Goal: Transaction & Acquisition: Purchase product/service

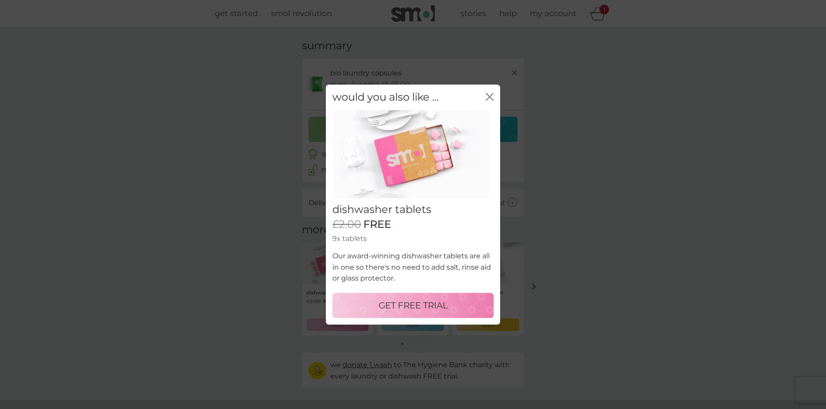
click at [419, 304] on p "GET FREE TRIAL" at bounding box center [412, 305] width 69 height 14
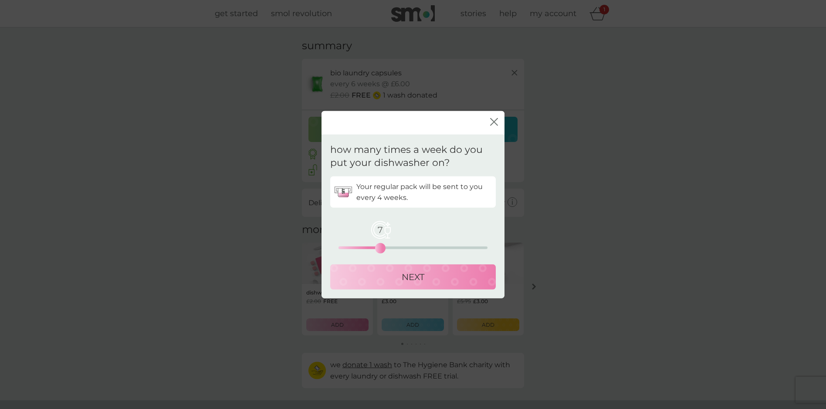
drag, startPoint x: 338, startPoint y: 247, endPoint x: 381, endPoint y: 248, distance: 42.7
click at [381, 248] on div "7" at bounding box center [379, 247] width 3 height 3
click at [412, 278] on p "NEXT" at bounding box center [413, 277] width 23 height 14
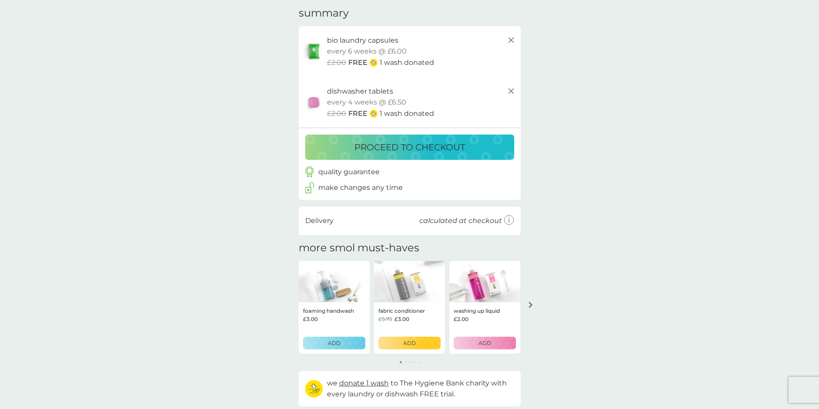
scroll to position [58, 0]
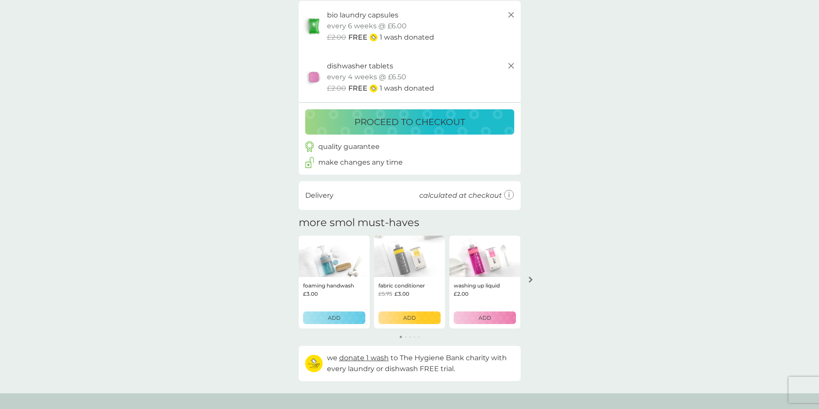
click at [407, 320] on p "ADD" at bounding box center [409, 318] width 13 height 8
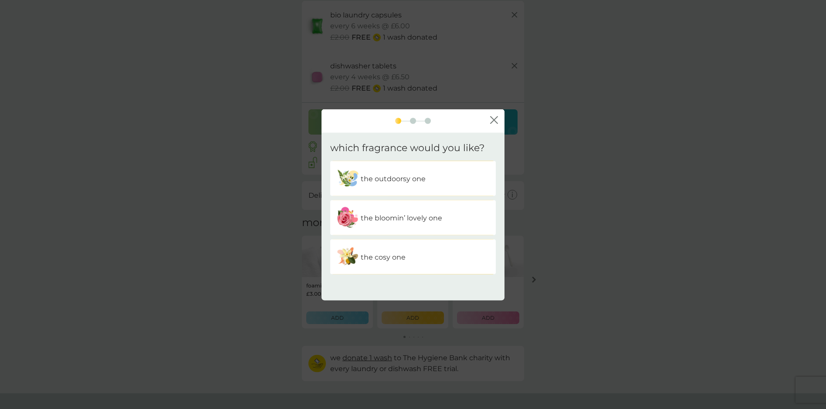
click at [388, 180] on p "the outdoorsy one" at bounding box center [393, 178] width 65 height 11
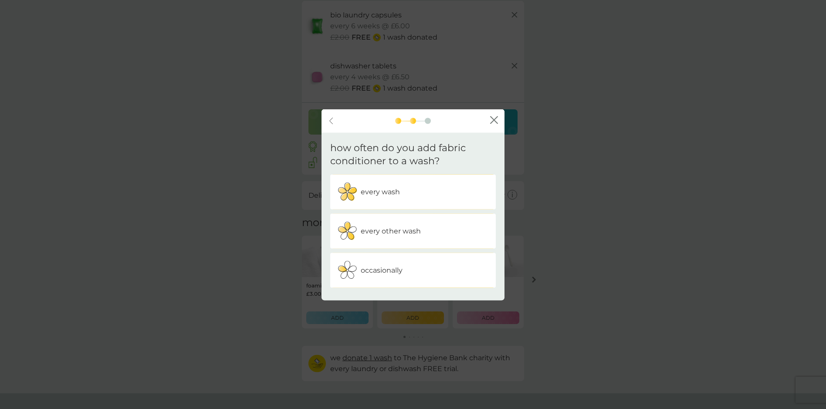
click at [387, 190] on p "every wash" at bounding box center [380, 191] width 39 height 11
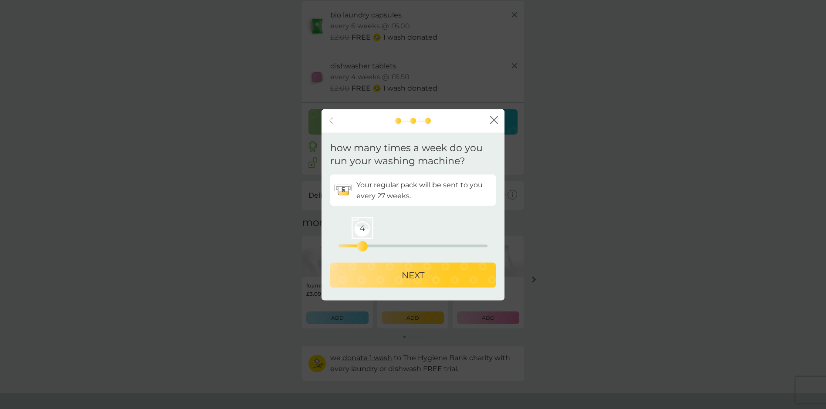
drag, startPoint x: 337, startPoint y: 245, endPoint x: 359, endPoint y: 245, distance: 22.6
click at [361, 245] on div "4" at bounding box center [362, 246] width 3 height 3
click at [407, 276] on p "NEXT" at bounding box center [413, 275] width 23 height 14
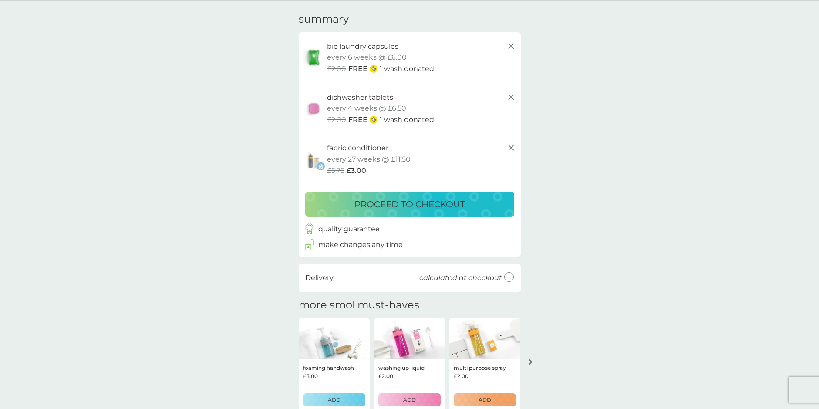
scroll to position [0, 0]
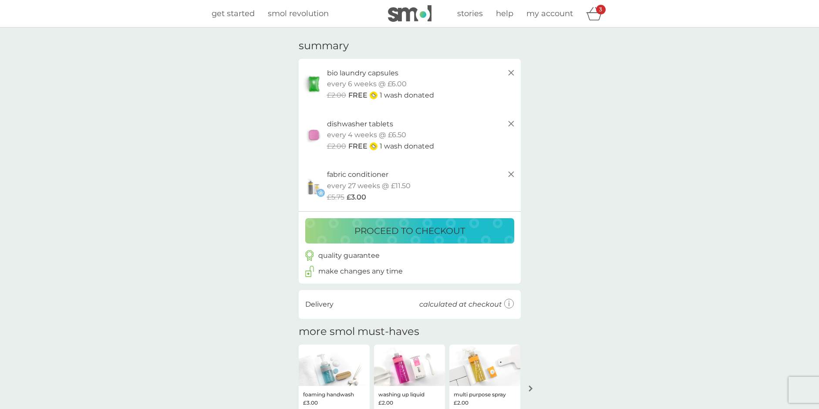
click at [406, 235] on p "proceed to checkout" at bounding box center [409, 231] width 111 height 14
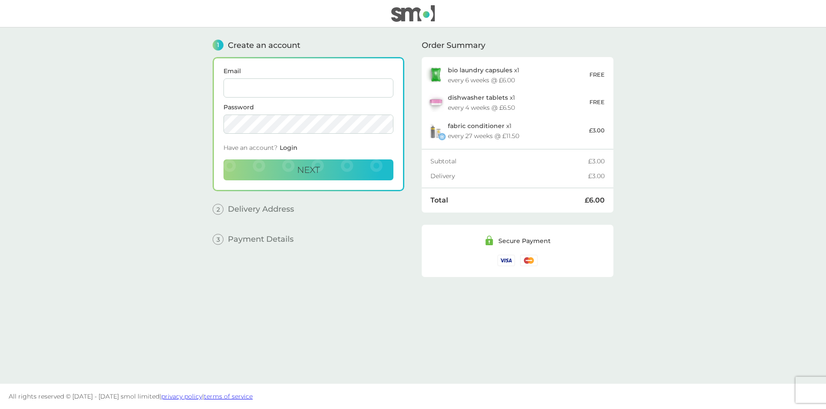
click at [261, 91] on input "Email" at bounding box center [308, 87] width 170 height 19
type input "sarahjane_1@hotmail.com"
click at [304, 169] on span "Next" at bounding box center [308, 170] width 23 height 10
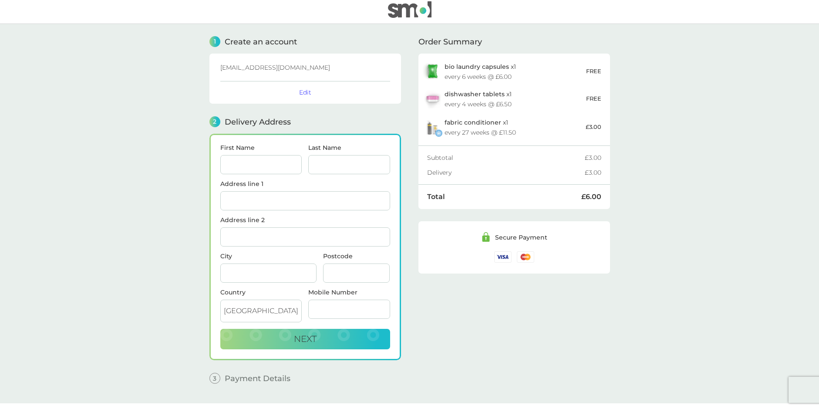
scroll to position [23, 0]
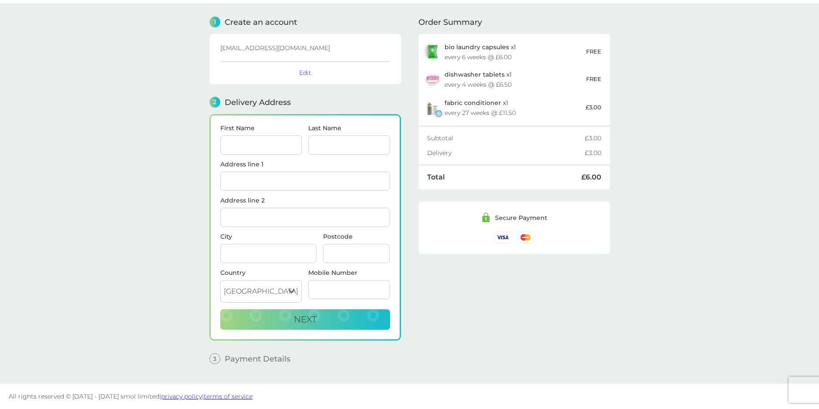
click at [243, 143] on input "First Name" at bounding box center [261, 144] width 82 height 19
type input "[PERSON_NAME]"
type input "[STREET_ADDRESS][PERSON_NAME]"
type input "EGHAM"
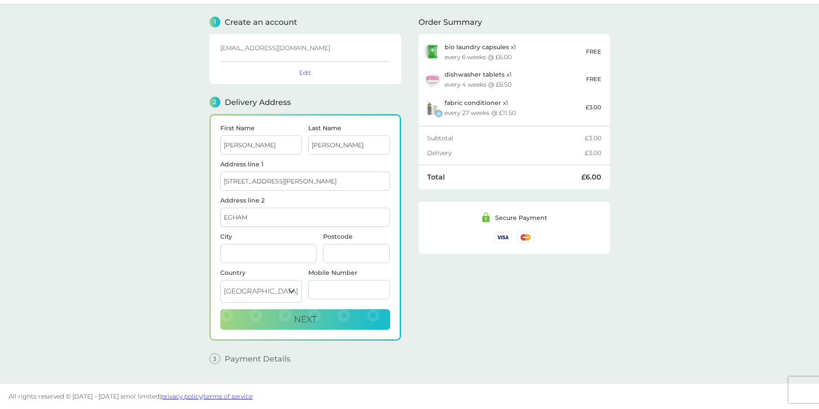
type input "[GEOGRAPHIC_DATA]"
type input "TW20 8DF"
type input "07967391741"
click at [412, 227] on div "1 Create an account sarahjane_1@hotmail.com Edit 2 Delivery Address First Name …" at bounding box center [409, 187] width 401 height 366
click at [319, 315] on button "Next" at bounding box center [305, 319] width 170 height 21
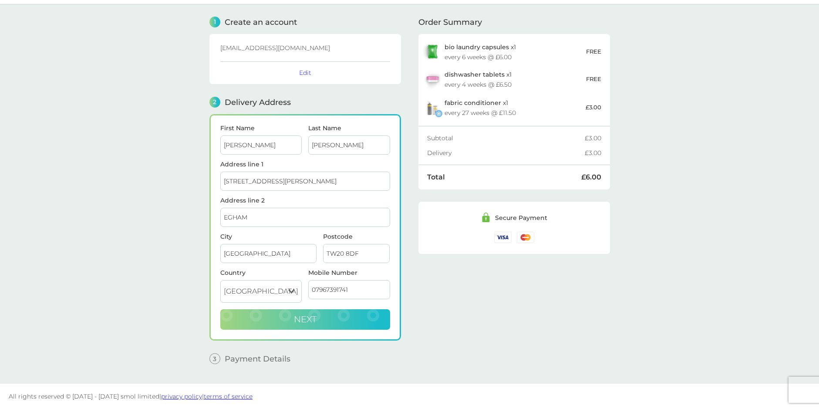
checkbox input "true"
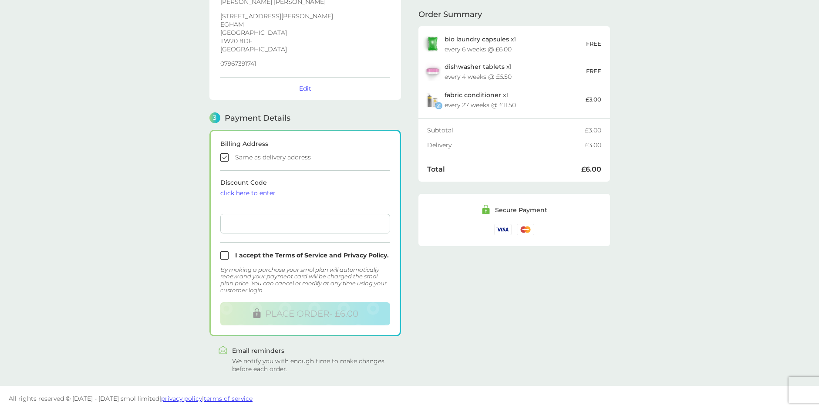
scroll to position [152, 0]
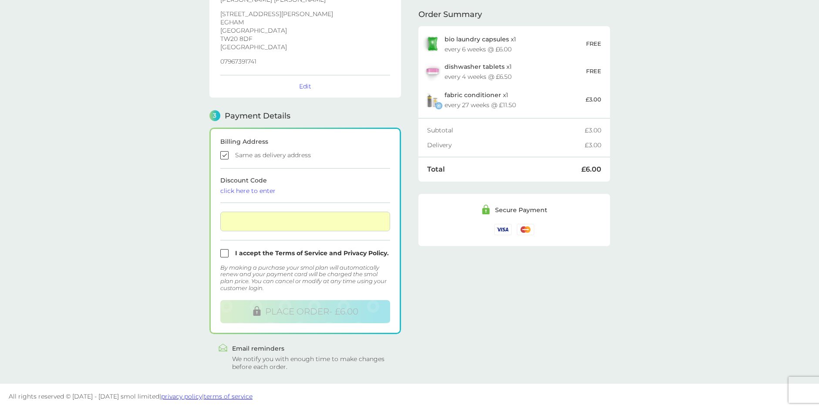
click at [226, 254] on input "checkbox" at bounding box center [305, 253] width 170 height 8
checkbox input "true"
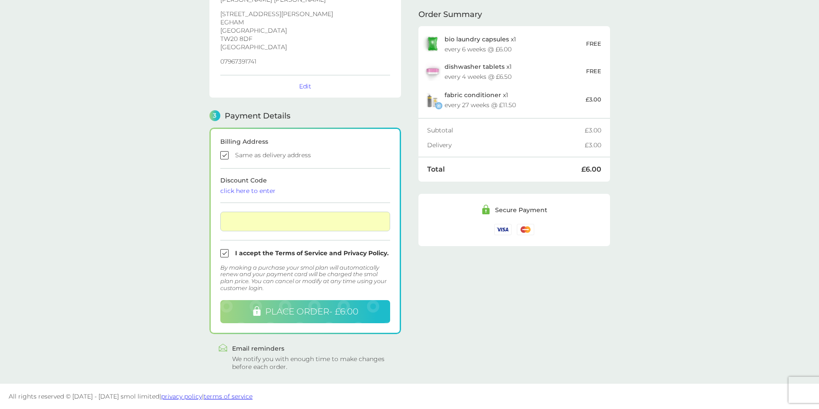
click at [320, 307] on span "PLACE ORDER - £6.00" at bounding box center [311, 311] width 93 height 10
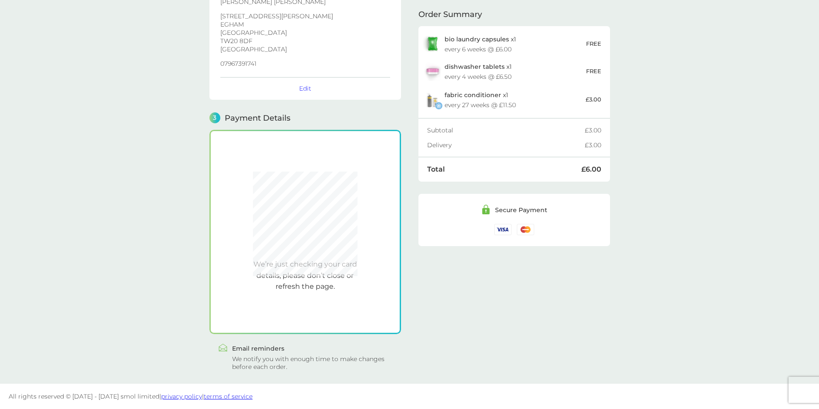
scroll to position [149, 0]
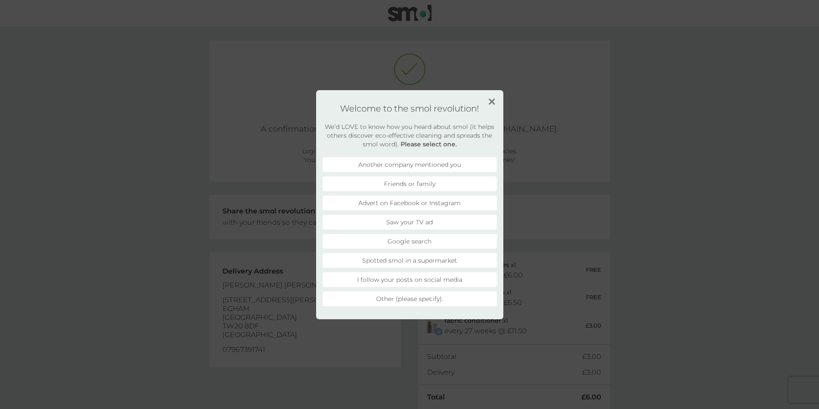
click at [412, 202] on li "Advert on Facebook or Instagram" at bounding box center [410, 203] width 174 height 15
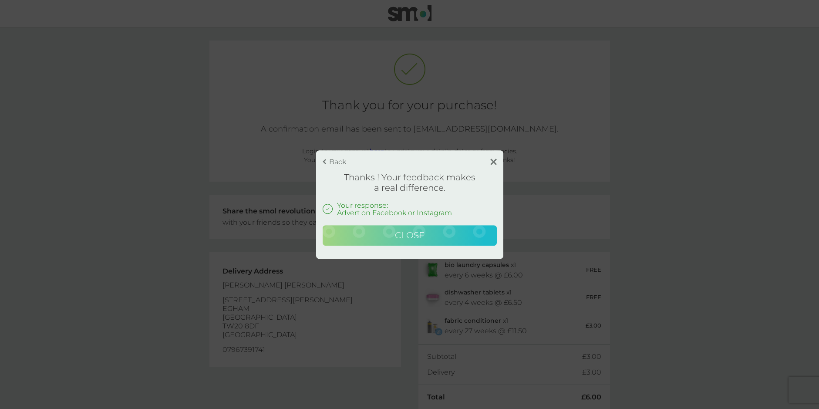
click at [409, 237] on span "Close" at bounding box center [410, 235] width 30 height 10
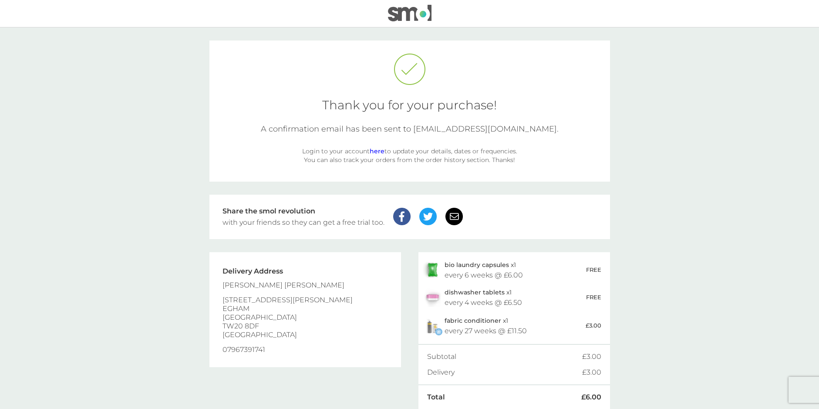
click at [408, 12] on img at bounding box center [410, 13] width 44 height 17
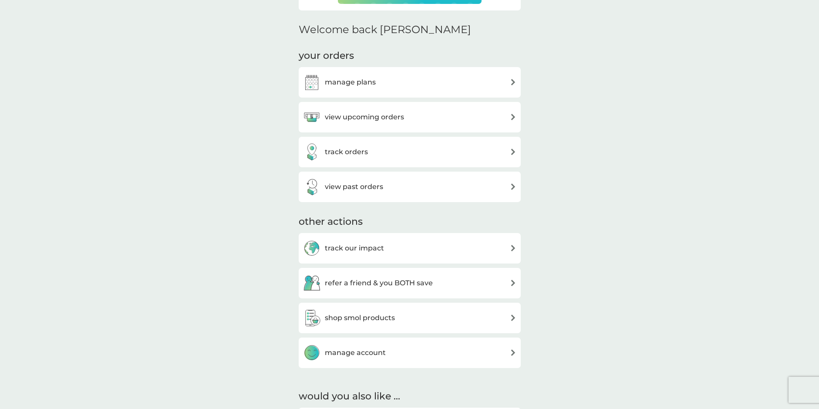
scroll to position [290, 0]
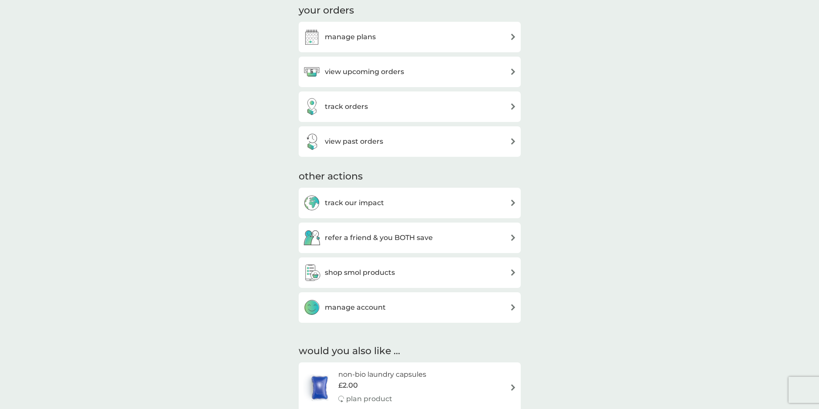
click at [383, 273] on h3 "shop smol products" at bounding box center [360, 272] width 70 height 11
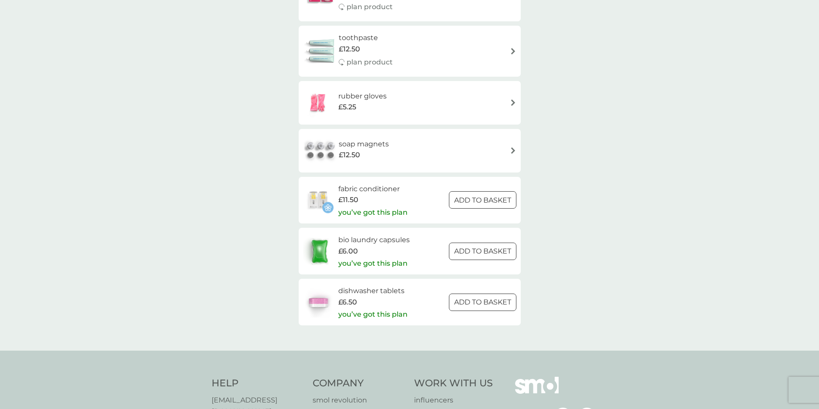
scroll to position [1219, 0]
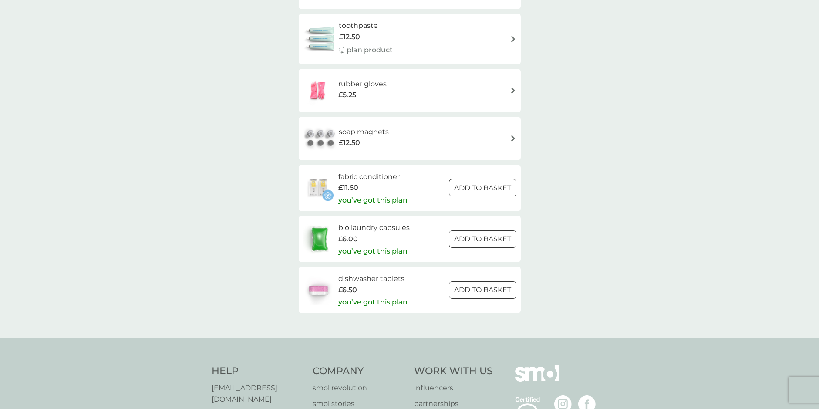
click at [383, 277] on h6 "dishwasher tablets" at bounding box center [372, 278] width 69 height 11
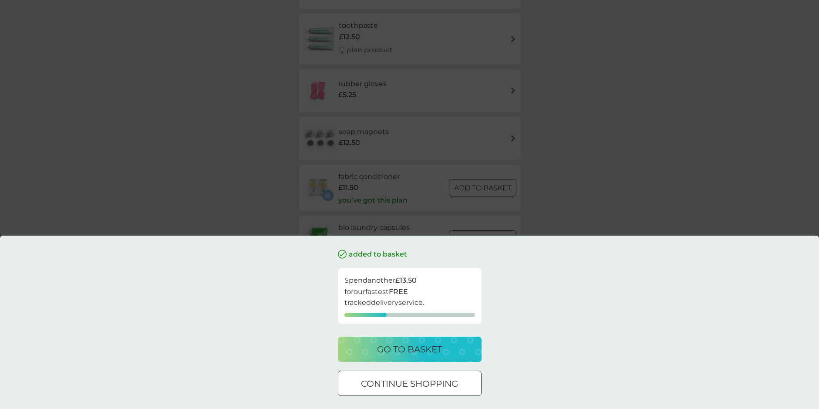
click at [593, 221] on div "added to basket Spend another £13.50 for our fastest FREE tracked delivery serv…" at bounding box center [409, 204] width 819 height 409
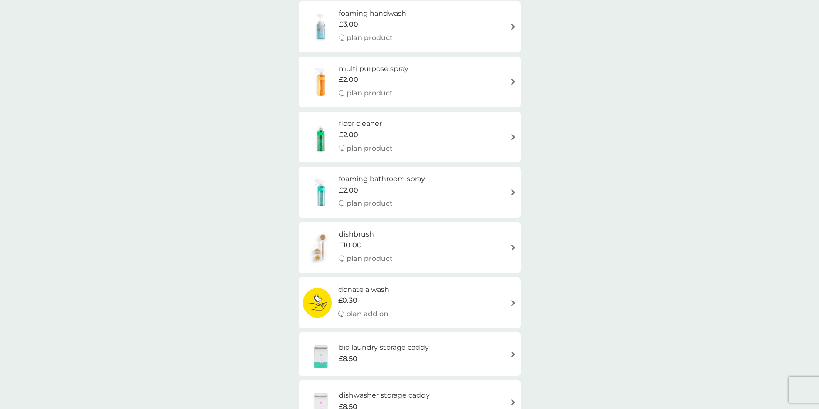
scroll to position [0, 0]
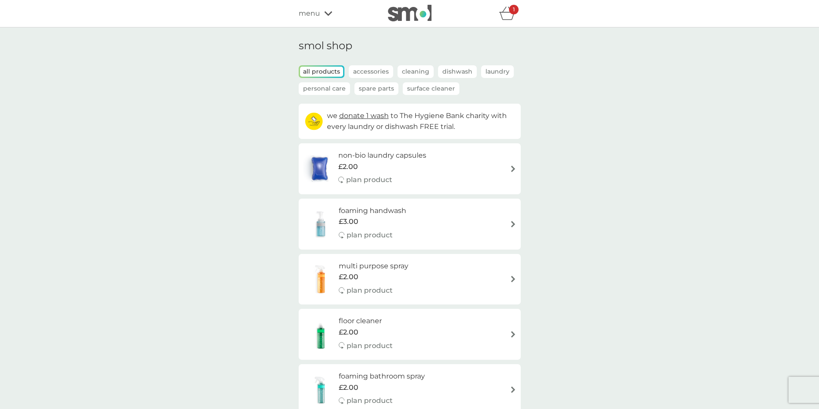
click at [507, 13] on icon "basket" at bounding box center [507, 13] width 17 height 13
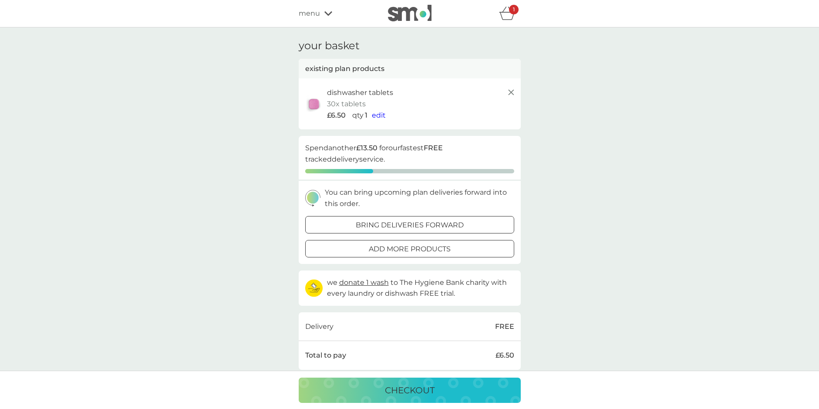
click at [512, 88] on icon at bounding box center [511, 92] width 10 height 10
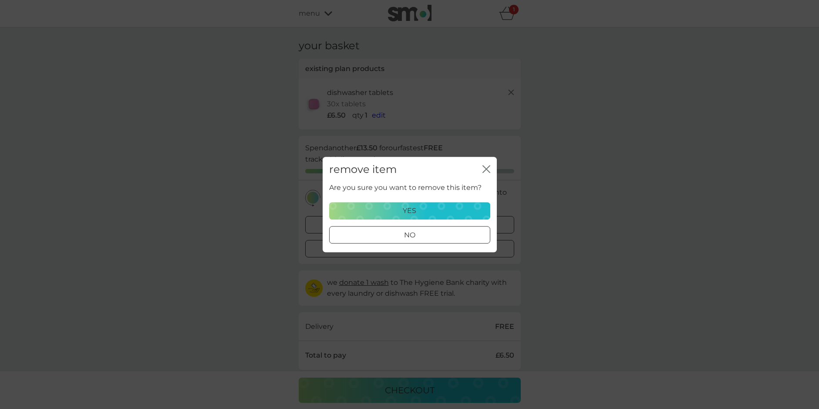
click at [412, 210] on p "yes" at bounding box center [409, 210] width 13 height 11
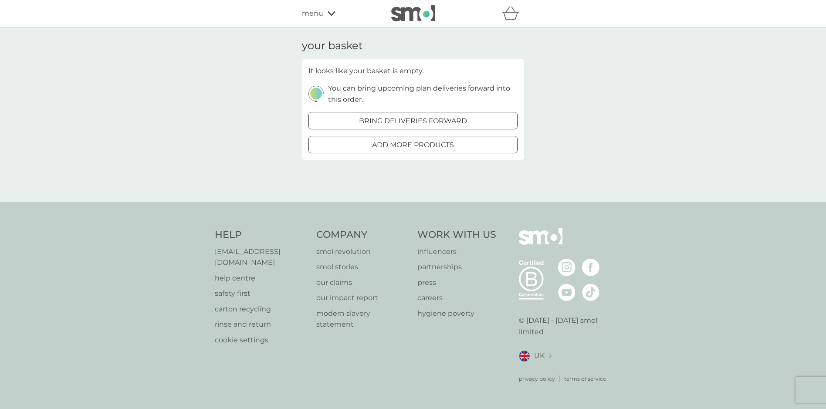
click at [314, 10] on span "menu" at bounding box center [312, 13] width 21 height 11
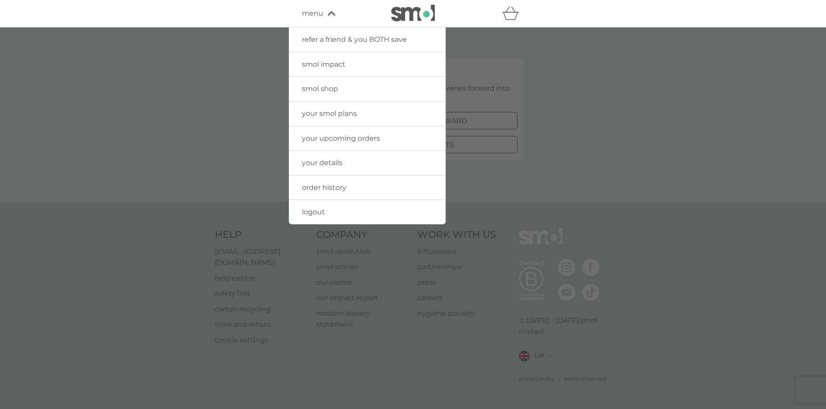
click at [319, 88] on span "smol shop" at bounding box center [320, 88] width 36 height 8
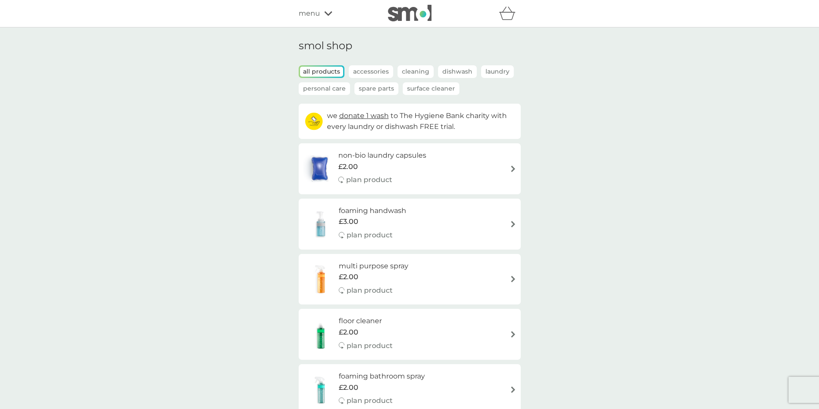
click at [448, 69] on p "Dishwash" at bounding box center [457, 71] width 39 height 13
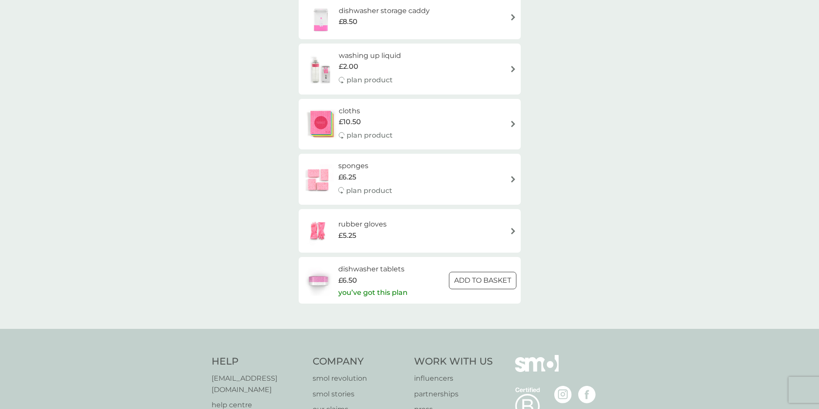
scroll to position [232, 0]
